Goal: Information Seeking & Learning: Check status

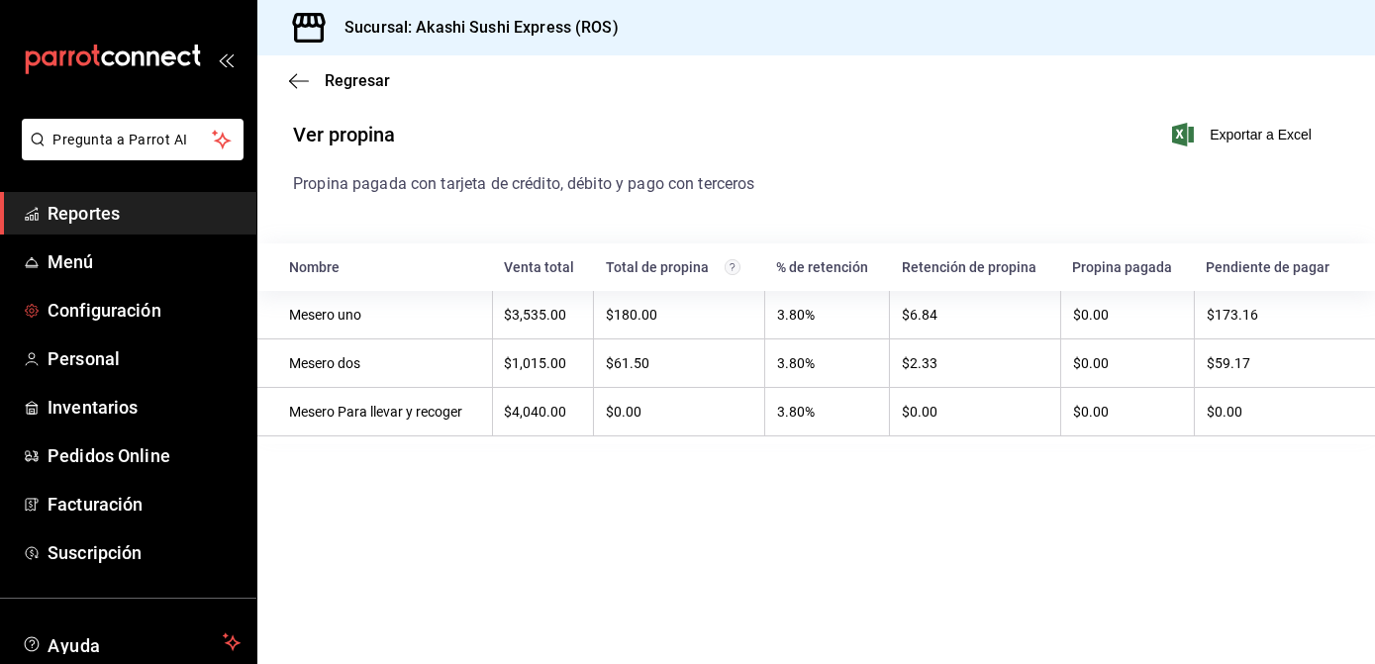
click at [135, 207] on span "Reportes" at bounding box center [144, 213] width 193 height 27
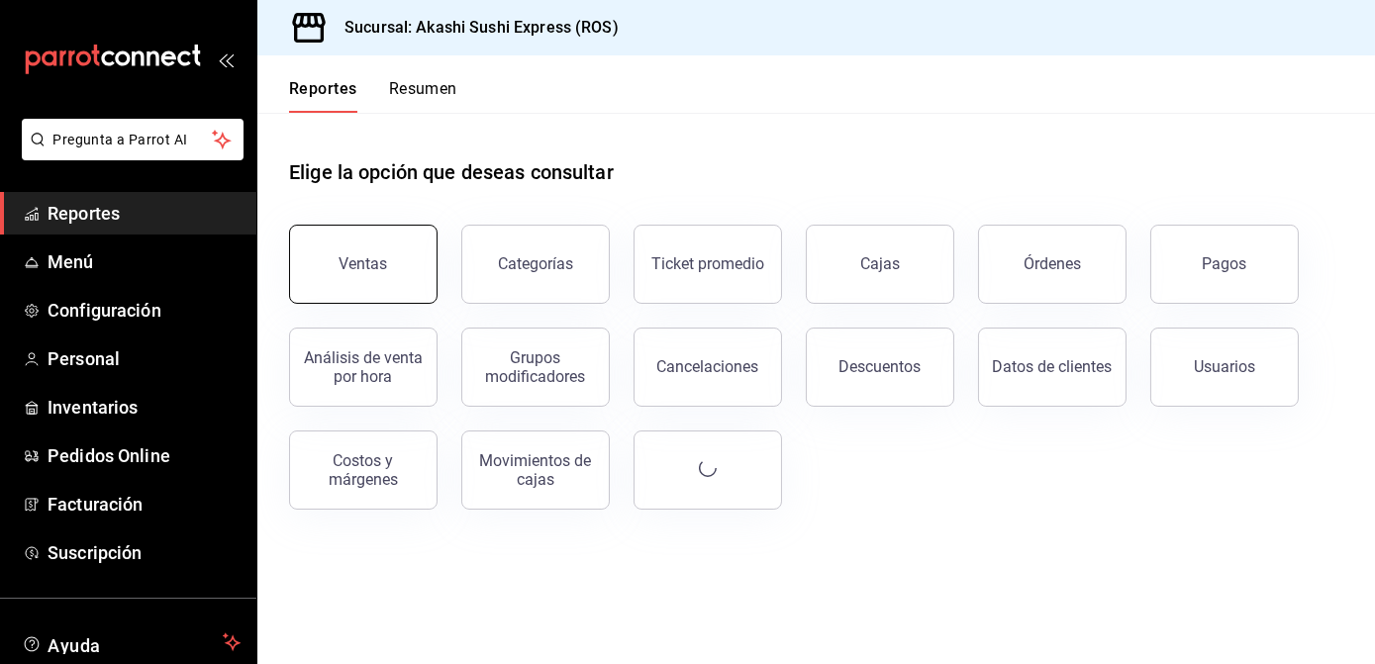
click at [392, 292] on button "Ventas" at bounding box center [363, 264] width 148 height 79
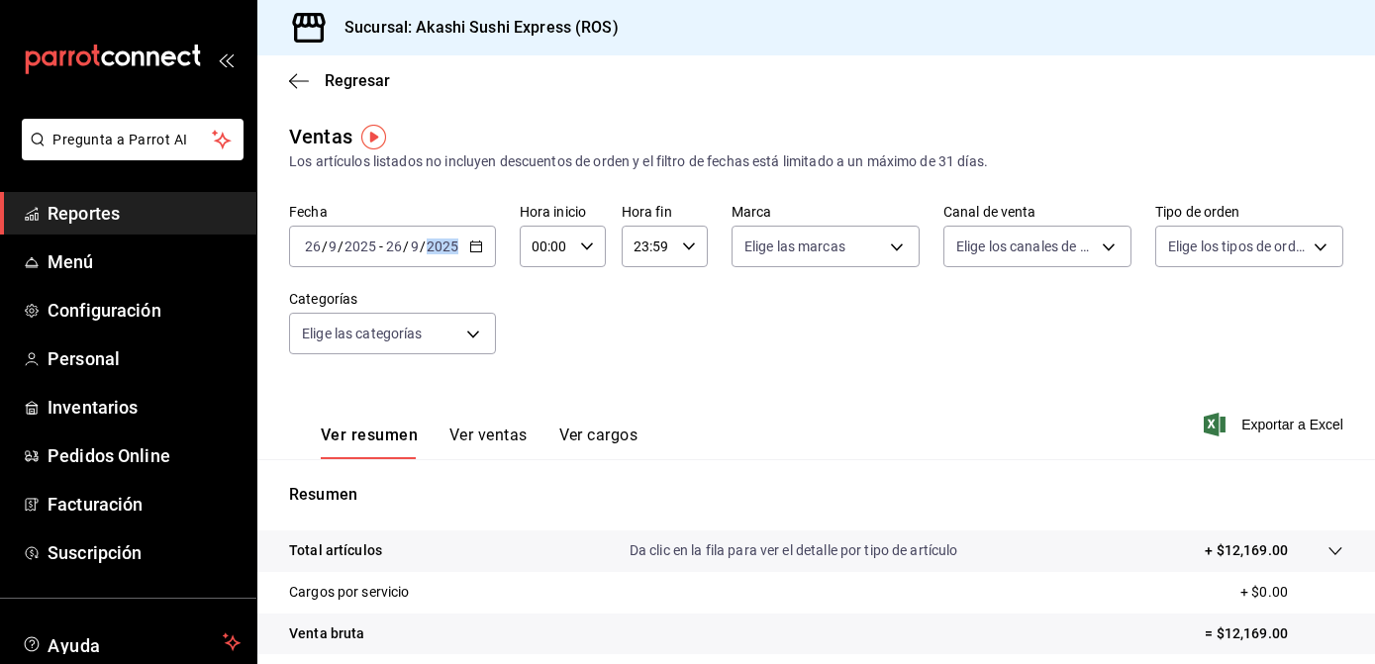
drag, startPoint x: 476, startPoint y: 274, endPoint x: 476, endPoint y: 262, distance: 11.9
click at [476, 262] on div "Fecha [DATE] [DATE] - [DATE] [DATE] Hora inicio 00:00 Hora inicio Hora fin 23:5…" at bounding box center [816, 291] width 1054 height 174
drag, startPoint x: 476, startPoint y: 262, endPoint x: 480, endPoint y: 241, distance: 21.2
click at [480, 241] on icon "button" at bounding box center [476, 246] width 14 height 14
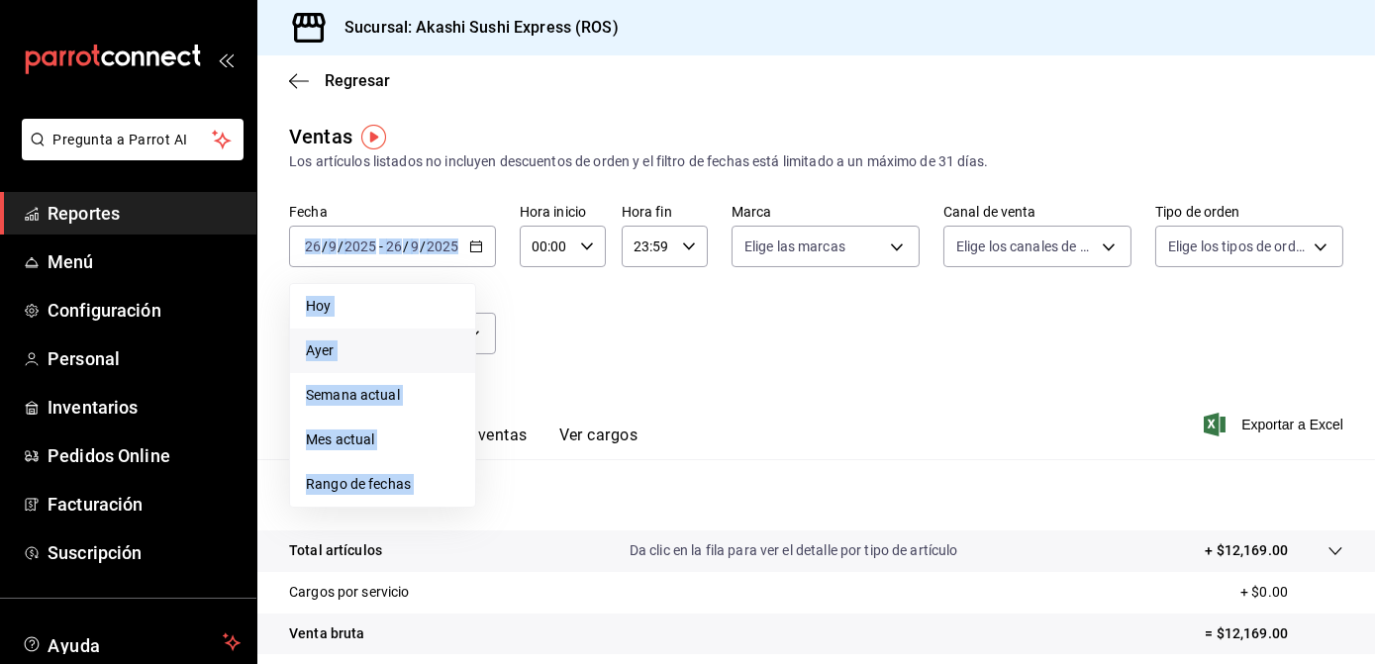
click at [323, 345] on span "Ayer" at bounding box center [382, 350] width 153 height 21
click at [323, 345] on body "Pregunta a Parrot AI Reportes Menú Configuración Personal Inventarios Pedidos O…" at bounding box center [687, 332] width 1375 height 664
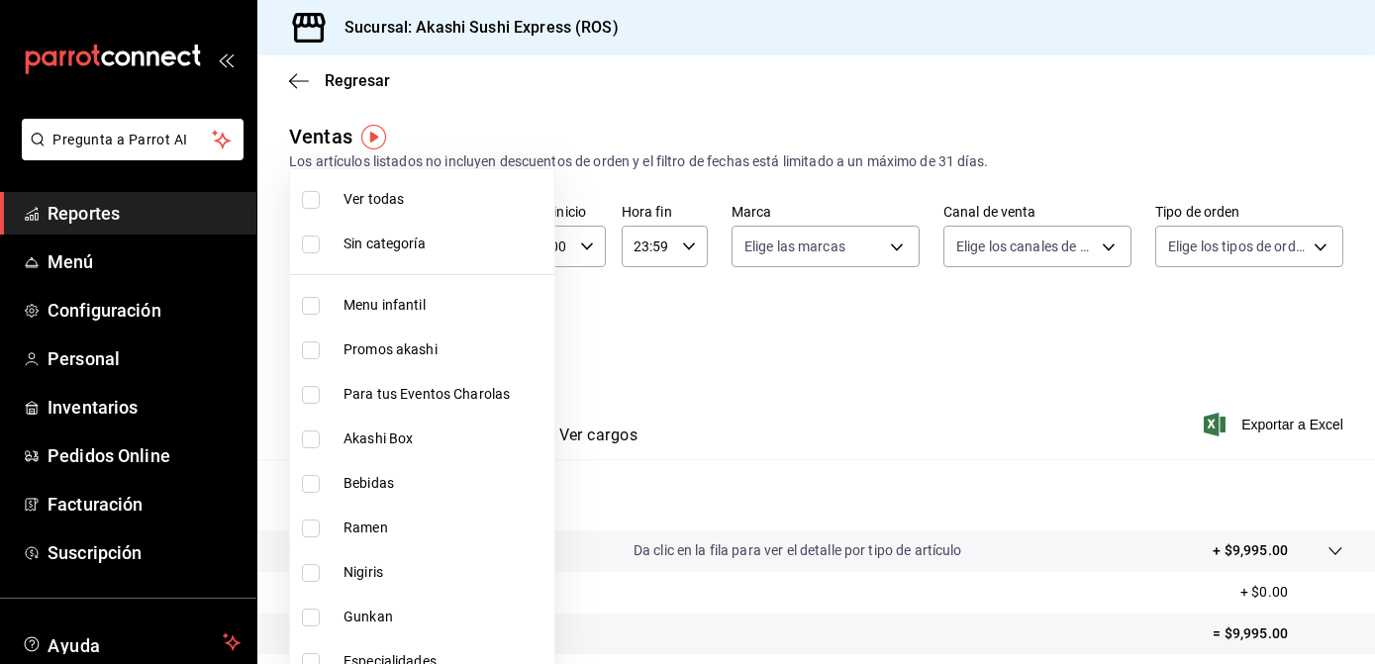
click at [798, 363] on div at bounding box center [687, 332] width 1375 height 664
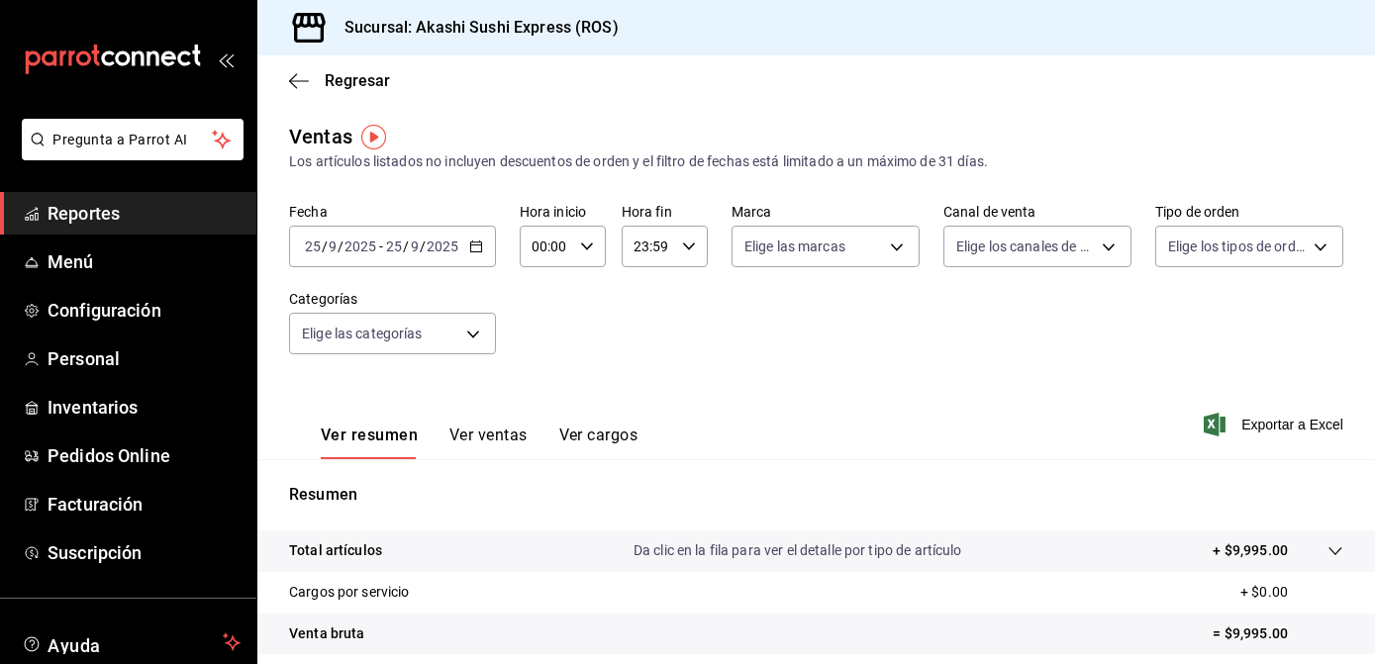
click at [812, 98] on div "Regresar" at bounding box center [815, 80] width 1117 height 50
